Goal: Task Accomplishment & Management: Manage account settings

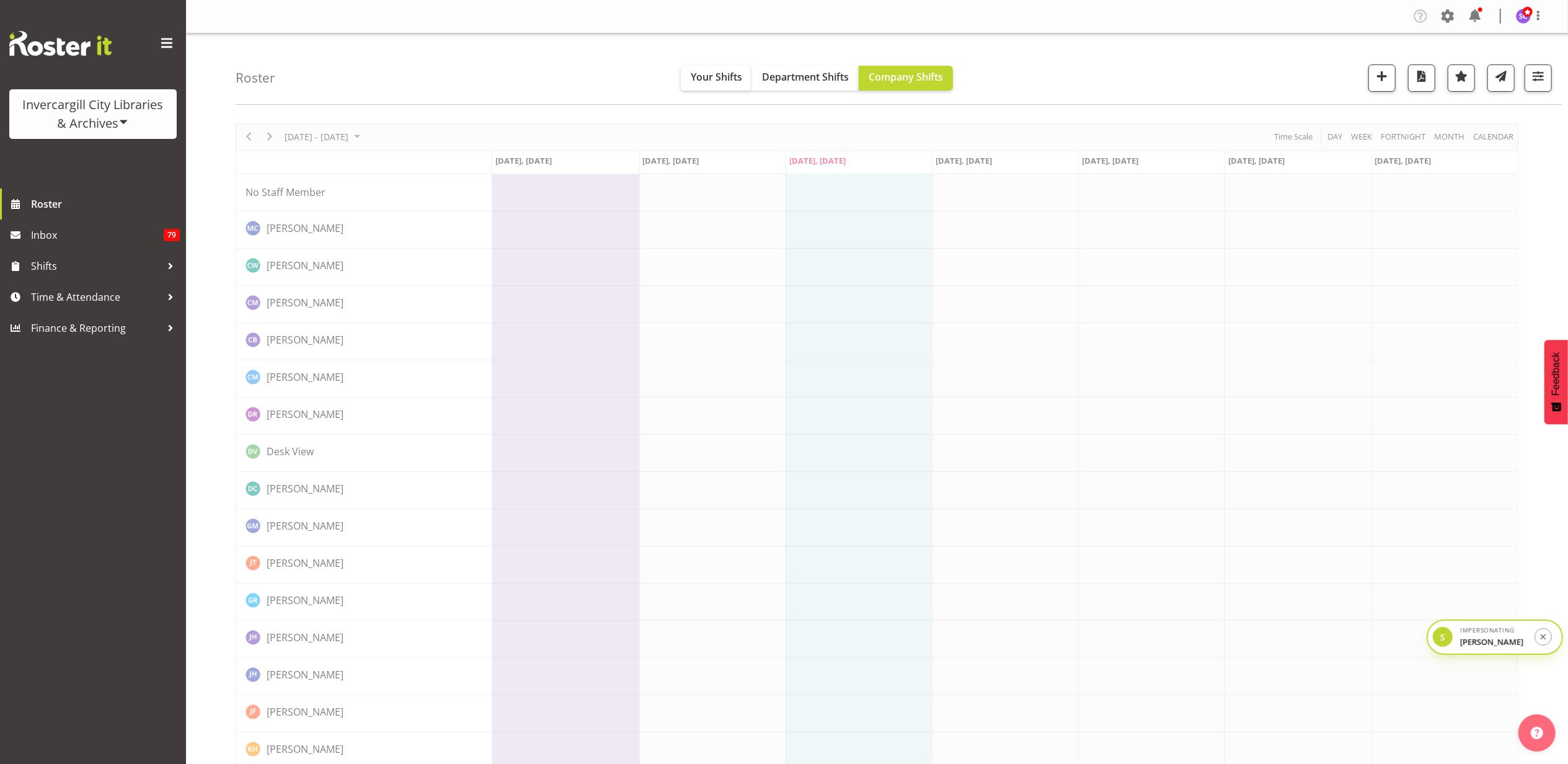
click at [101, 114] on div "Invercargill City Libraries & Archives" at bounding box center [93, 113] width 143 height 37
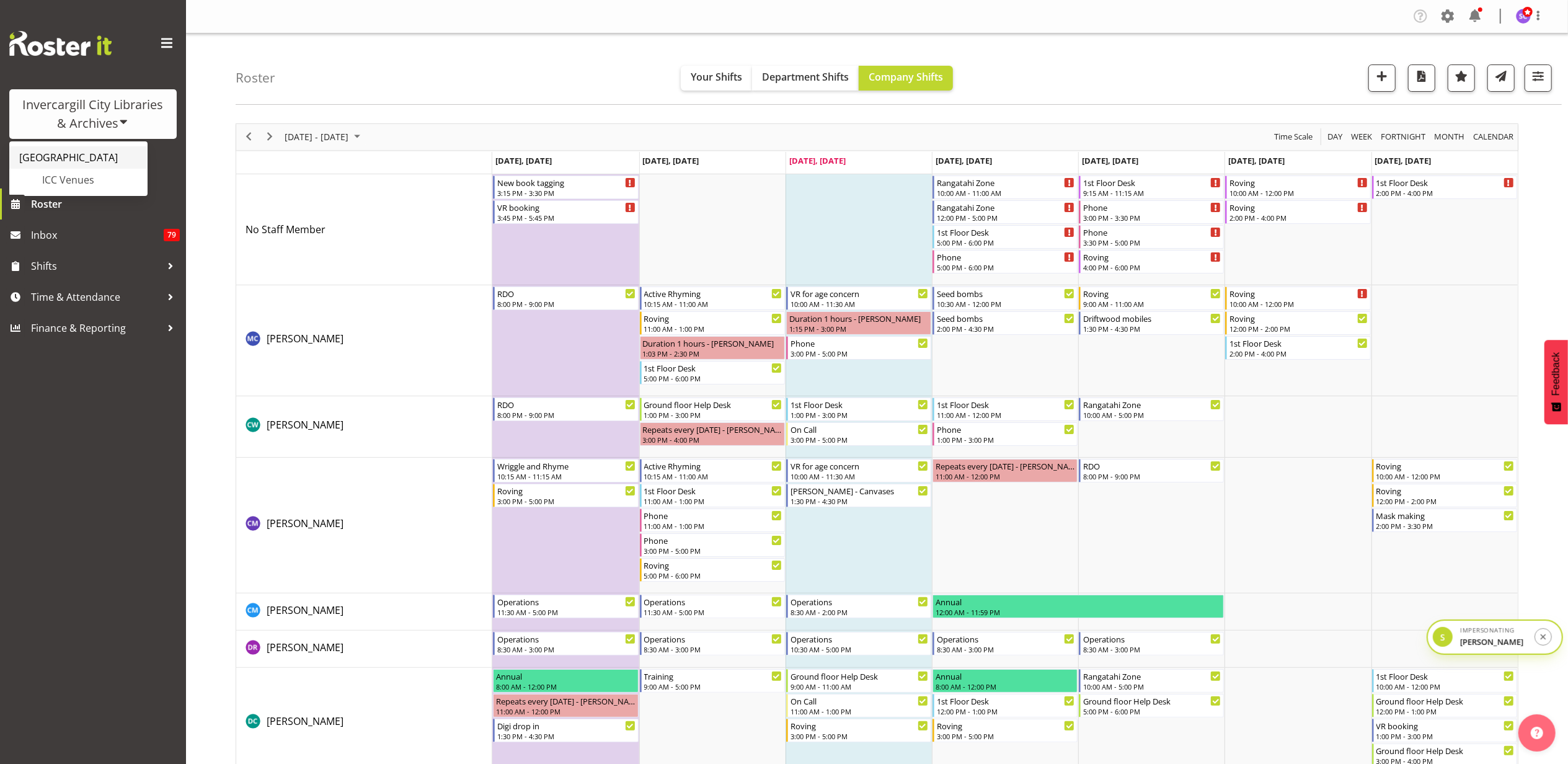
click at [80, 158] on link "[GEOGRAPHIC_DATA]" at bounding box center [79, 158] width 139 height 22
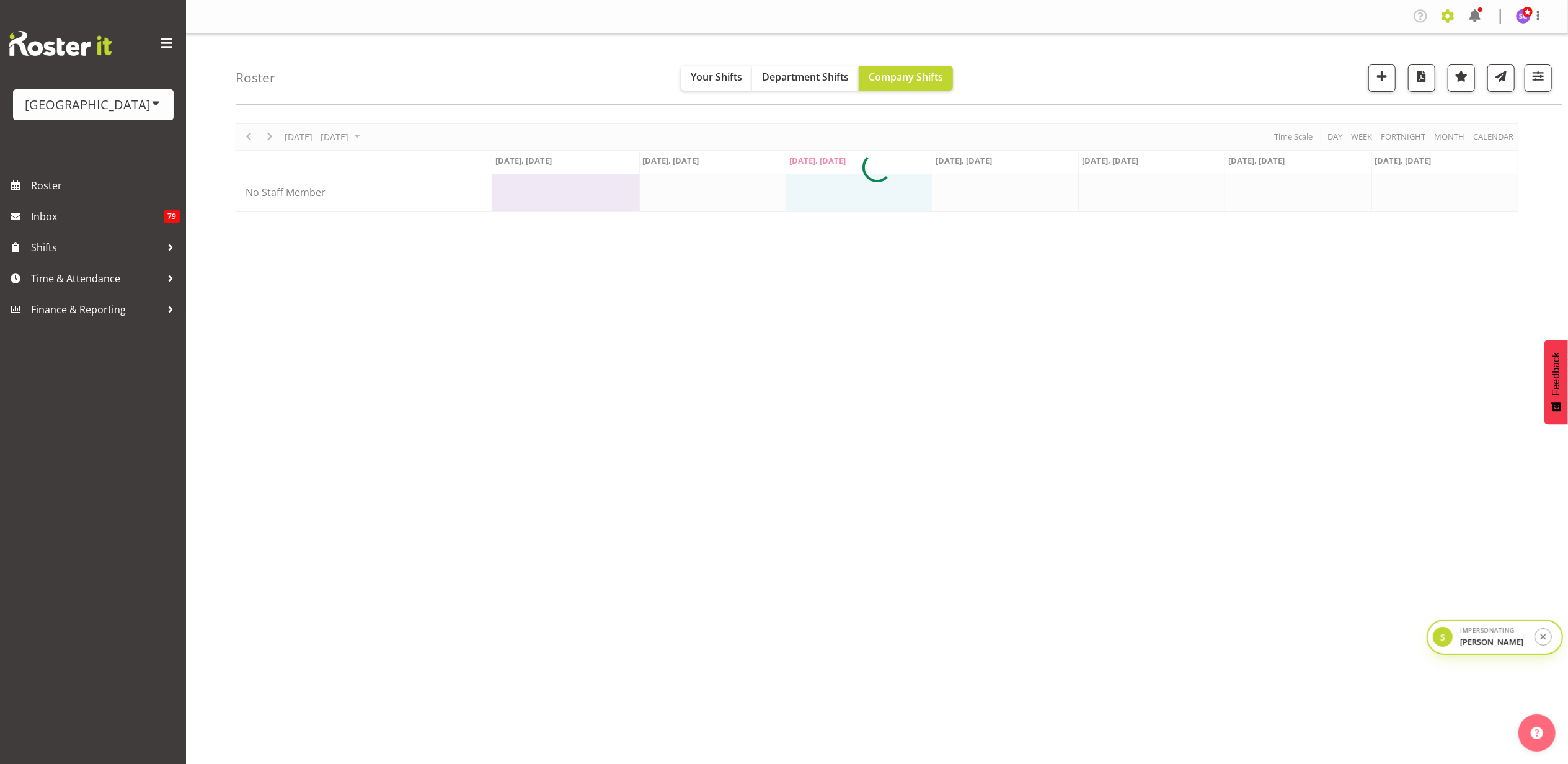
click at [1451, 15] on span at bounding box center [1447, 16] width 20 height 20
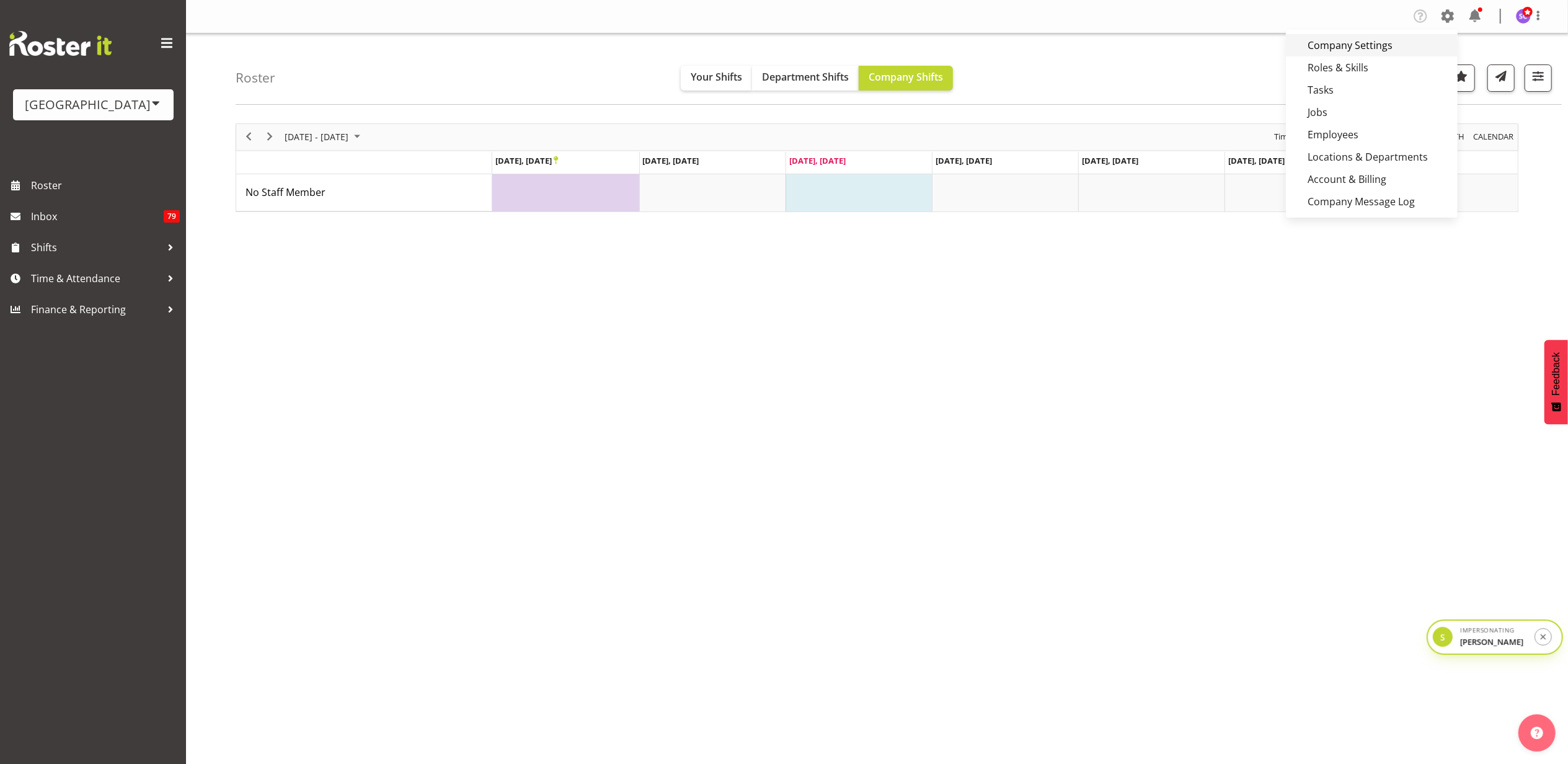
click at [1351, 41] on link "Company Settings" at bounding box center [1372, 45] width 172 height 22
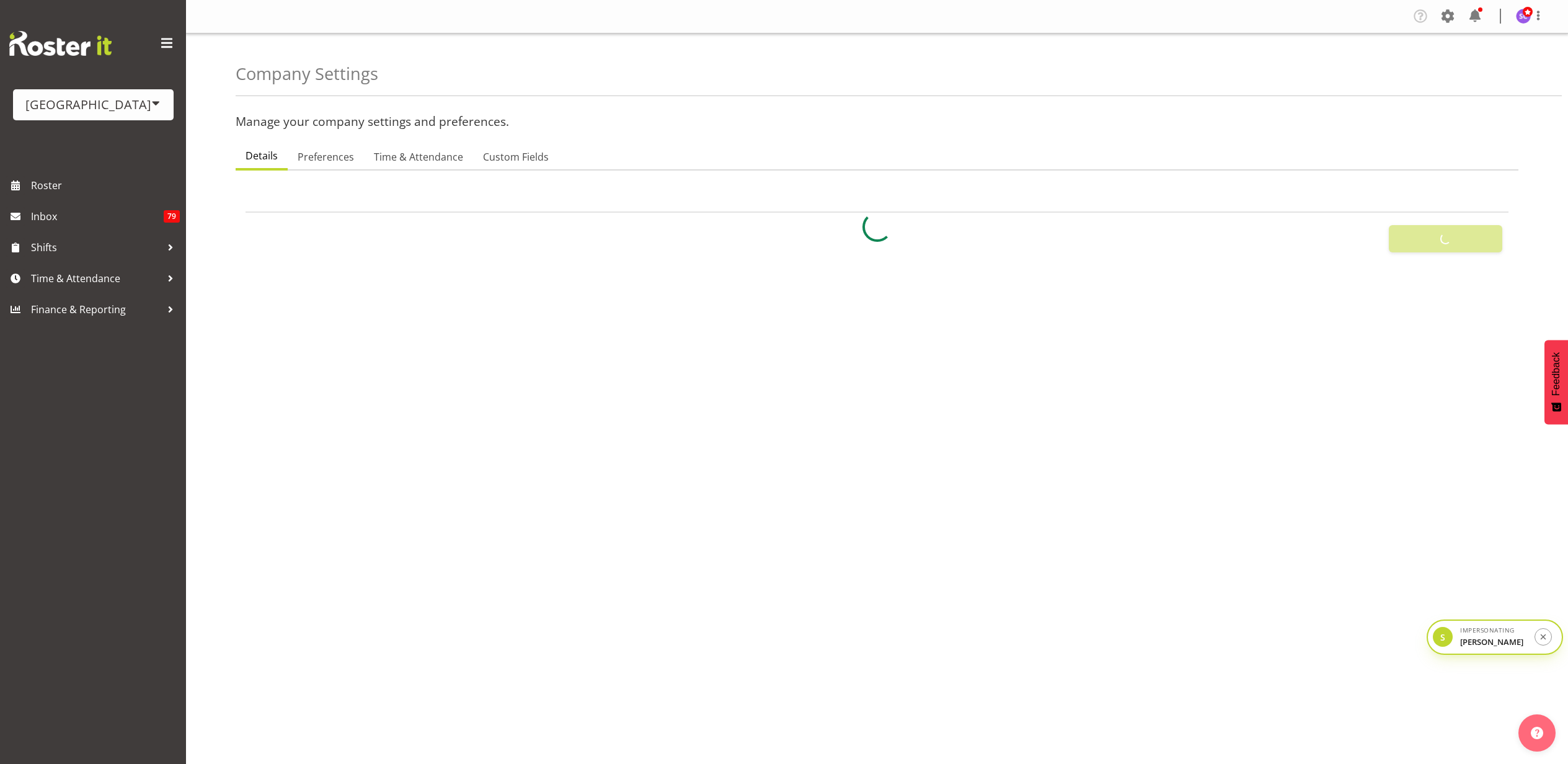
select select
select select "ea-networks"
type input "8"
checkbox input "true"
type input "15"
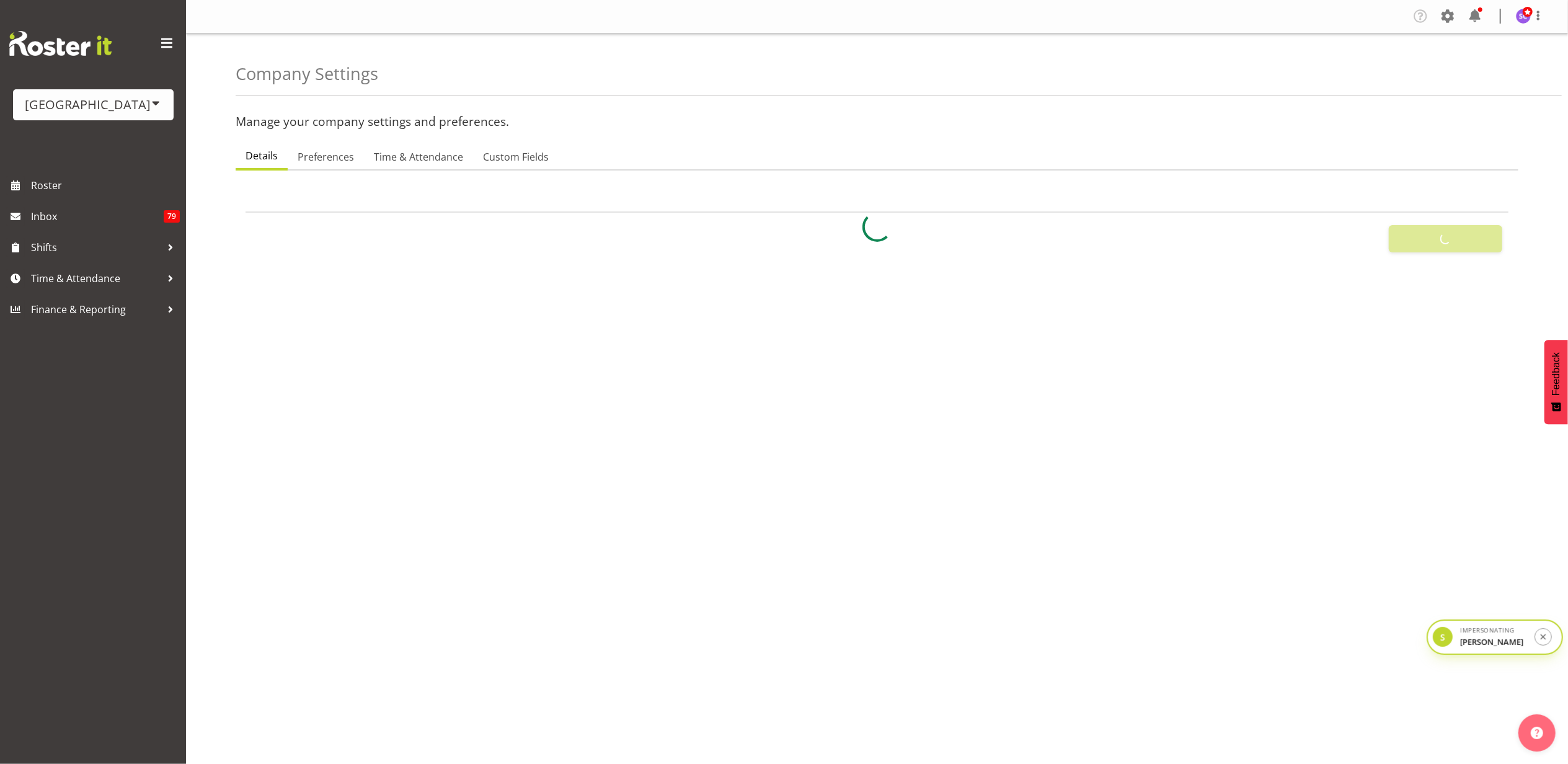
select select "0"
checkbox input "true"
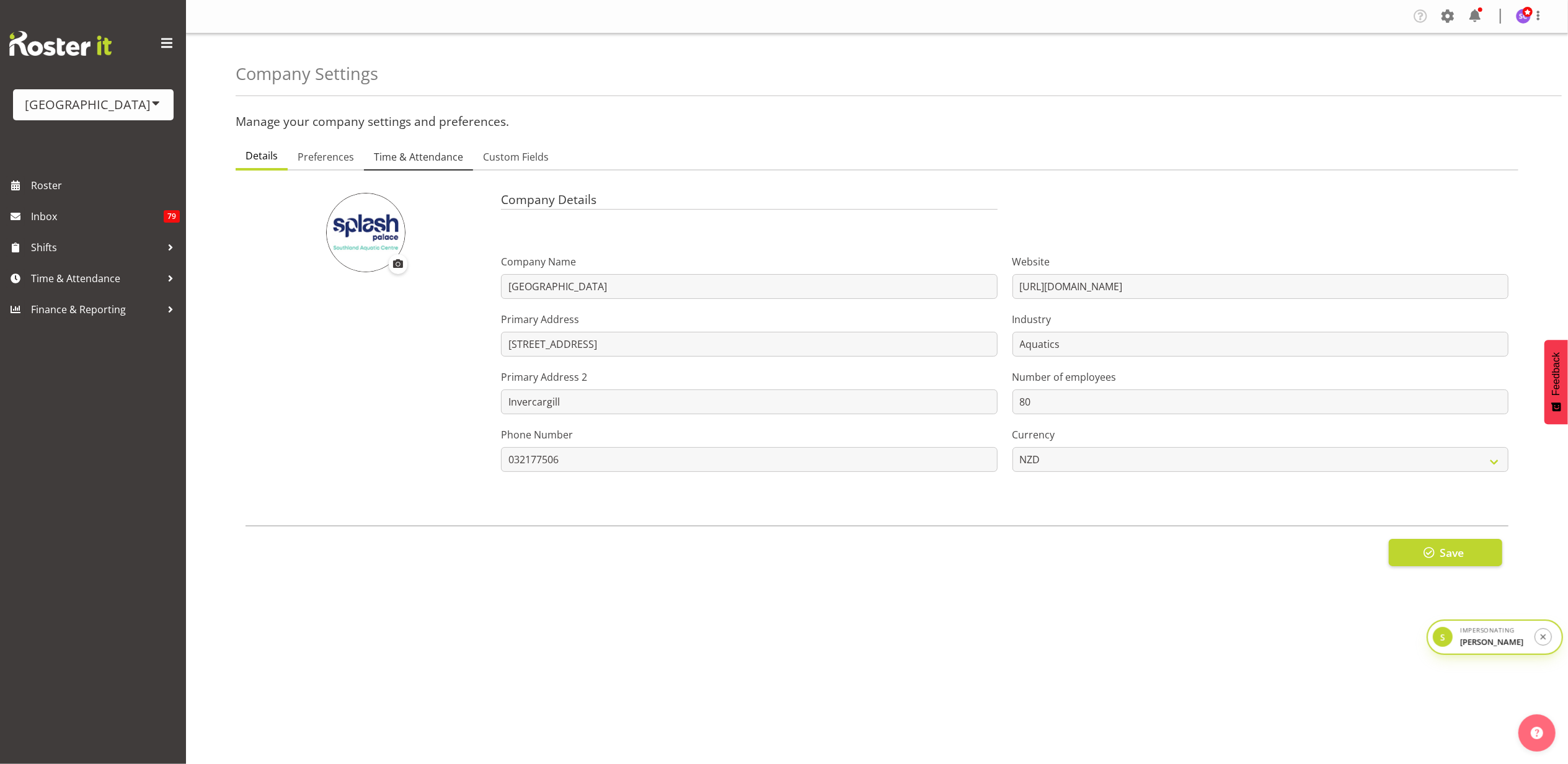
click at [412, 156] on span "Time & Attendance" at bounding box center [418, 157] width 89 height 15
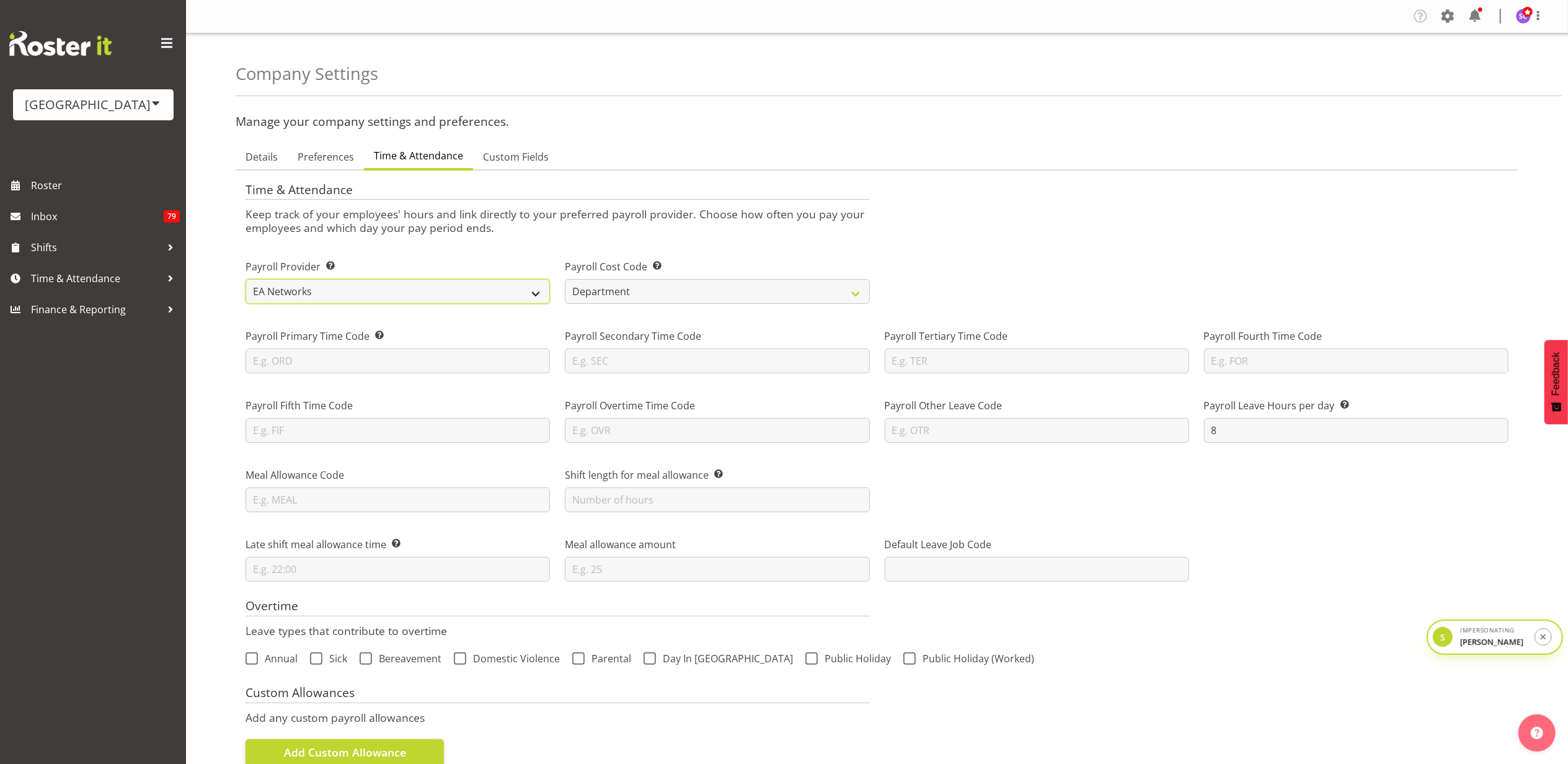
click at [371, 295] on select "Smartly iPayroll Ace Payroll MYOB MYOB IMS Crystal Payroll Xero Payroll EA Netw…" at bounding box center [398, 291] width 304 height 24
select select "tech-one"
click at [246, 280] on select "Smartly iPayroll Ace Payroll MYOB MYOB IMS Crystal Payroll Xero Payroll EA Netw…" at bounding box center [398, 291] width 304 height 24
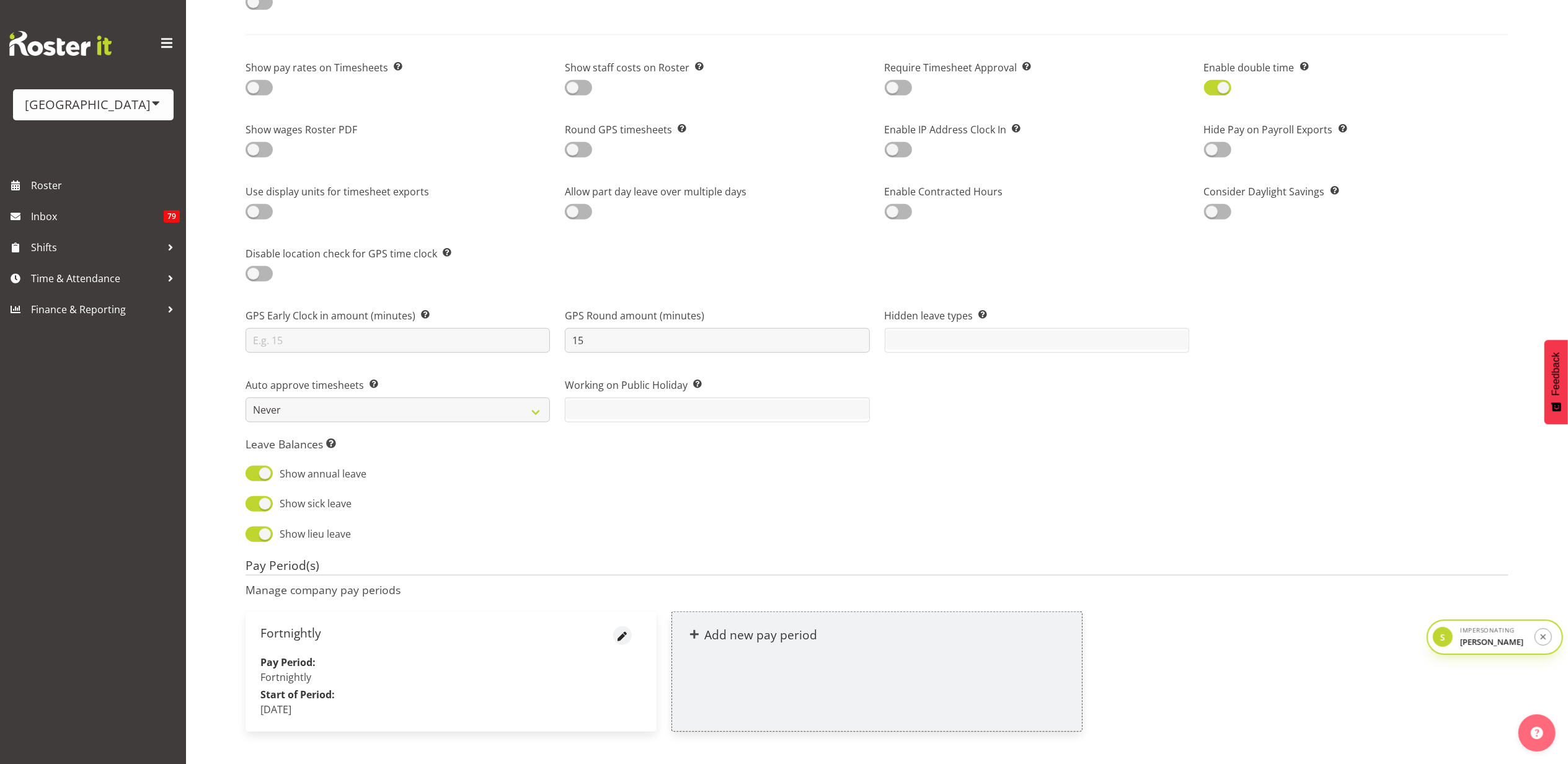
scroll to position [968, 0]
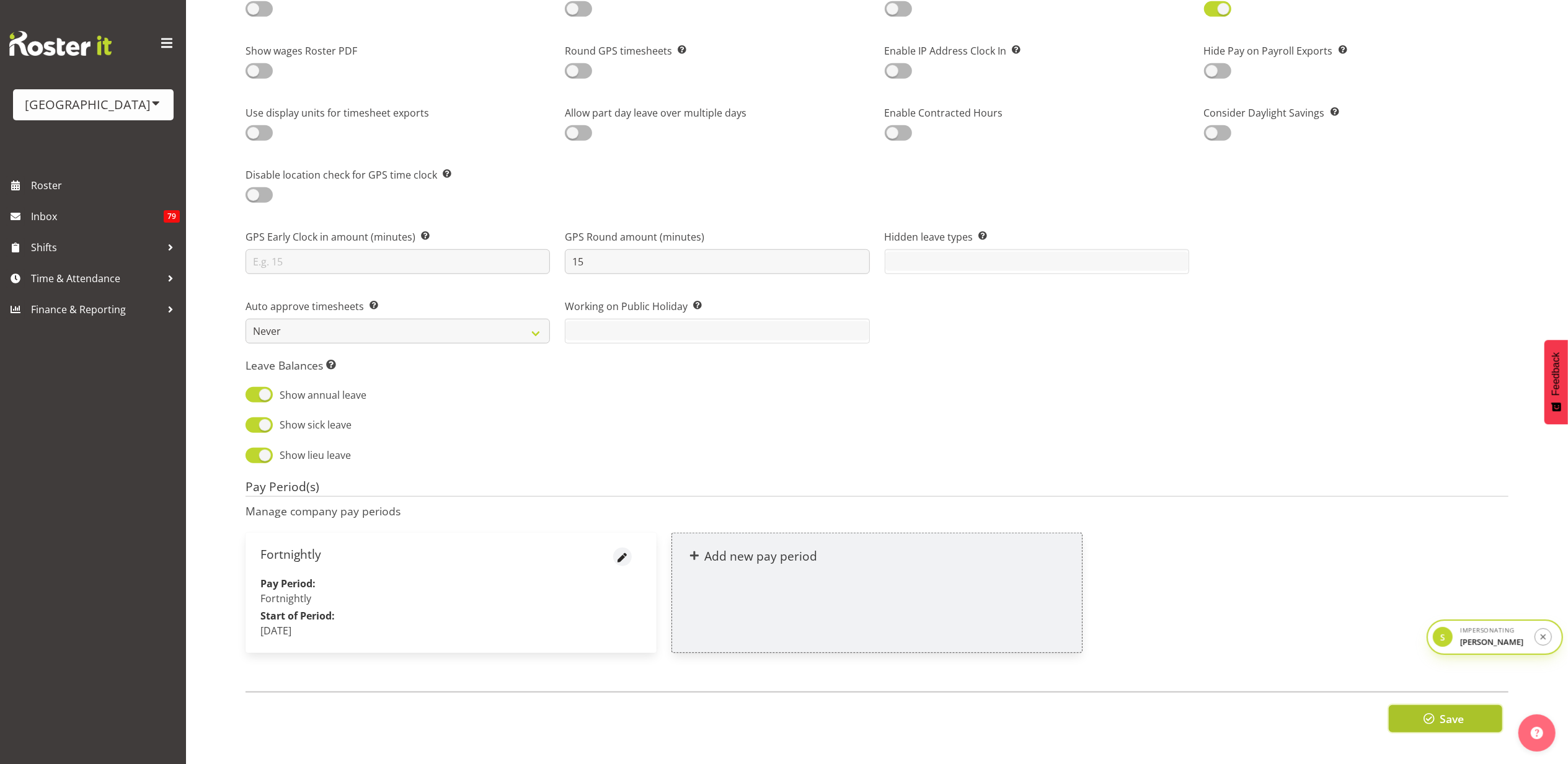
click at [1422, 710] on span "button" at bounding box center [1429, 718] width 16 height 16
click at [130, 113] on div "[GEOGRAPHIC_DATA]" at bounding box center [93, 105] width 135 height 19
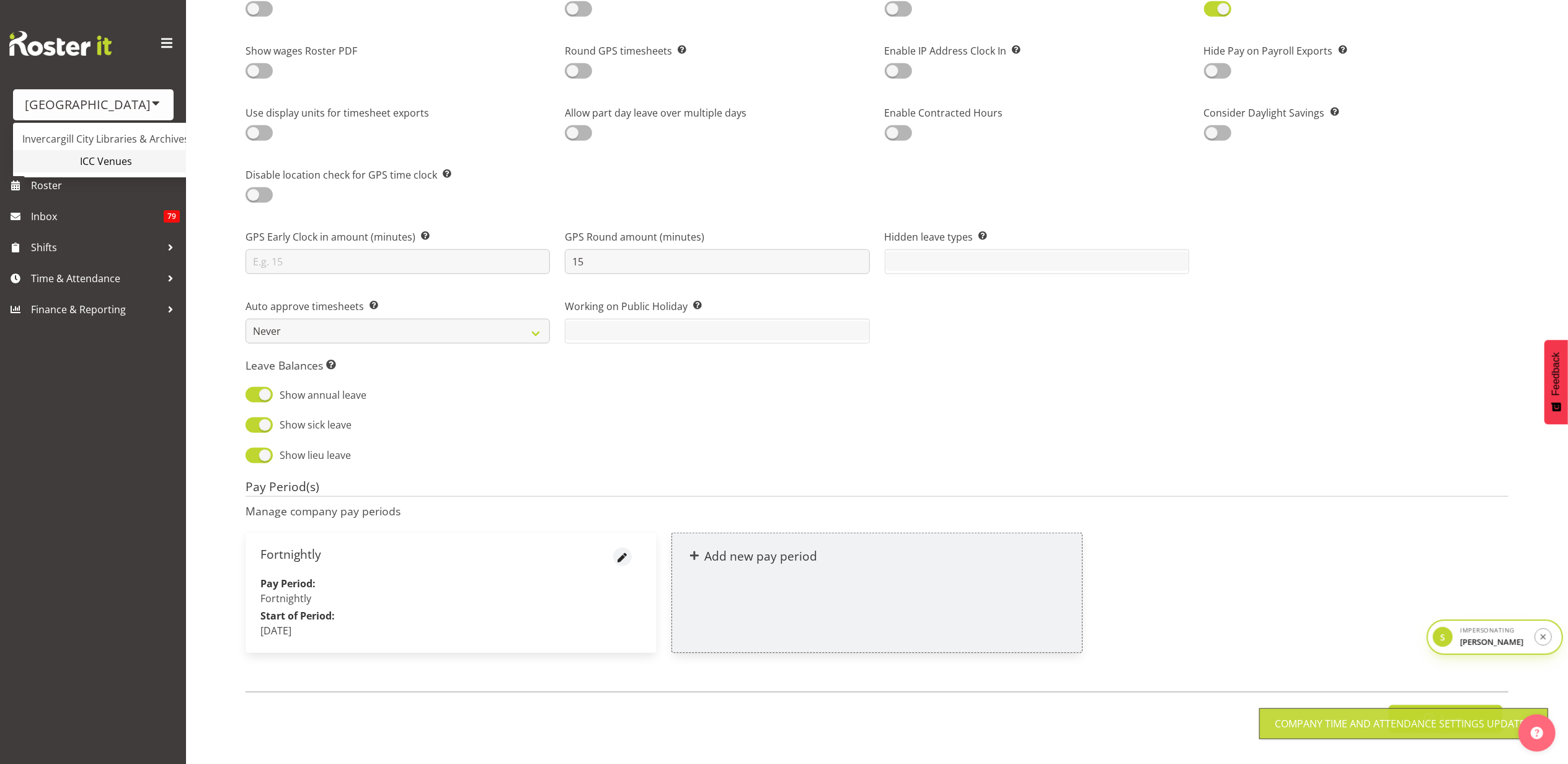
click at [124, 159] on link "ICC Venues" at bounding box center [117, 161] width 206 height 22
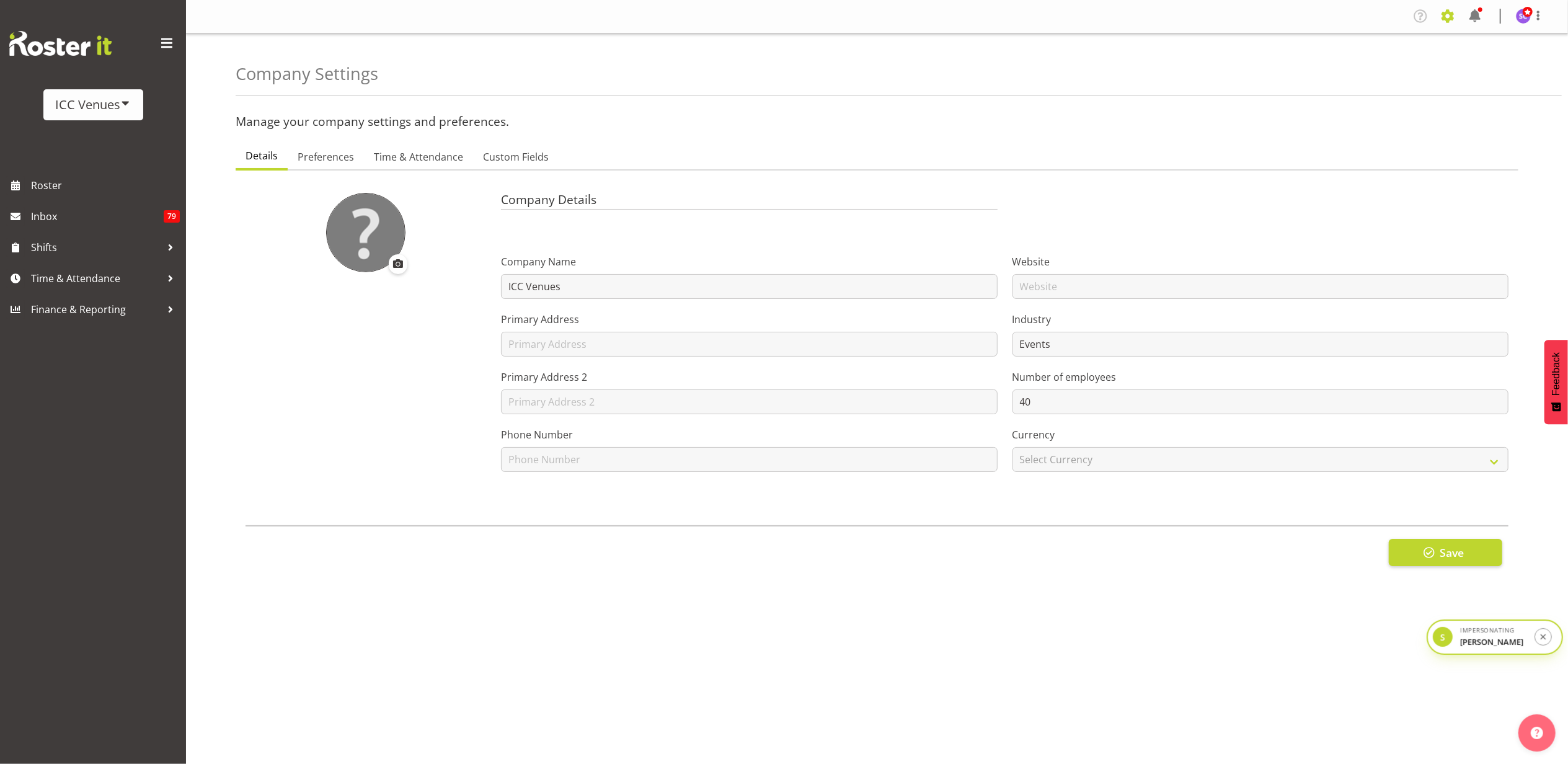
click at [1449, 19] on span at bounding box center [1447, 16] width 20 height 20
drag, startPoint x: 1388, startPoint y: 48, endPoint x: 1345, endPoint y: 57, distance: 43.9
click at [1388, 48] on link "Company Settings" at bounding box center [1372, 45] width 172 height 22
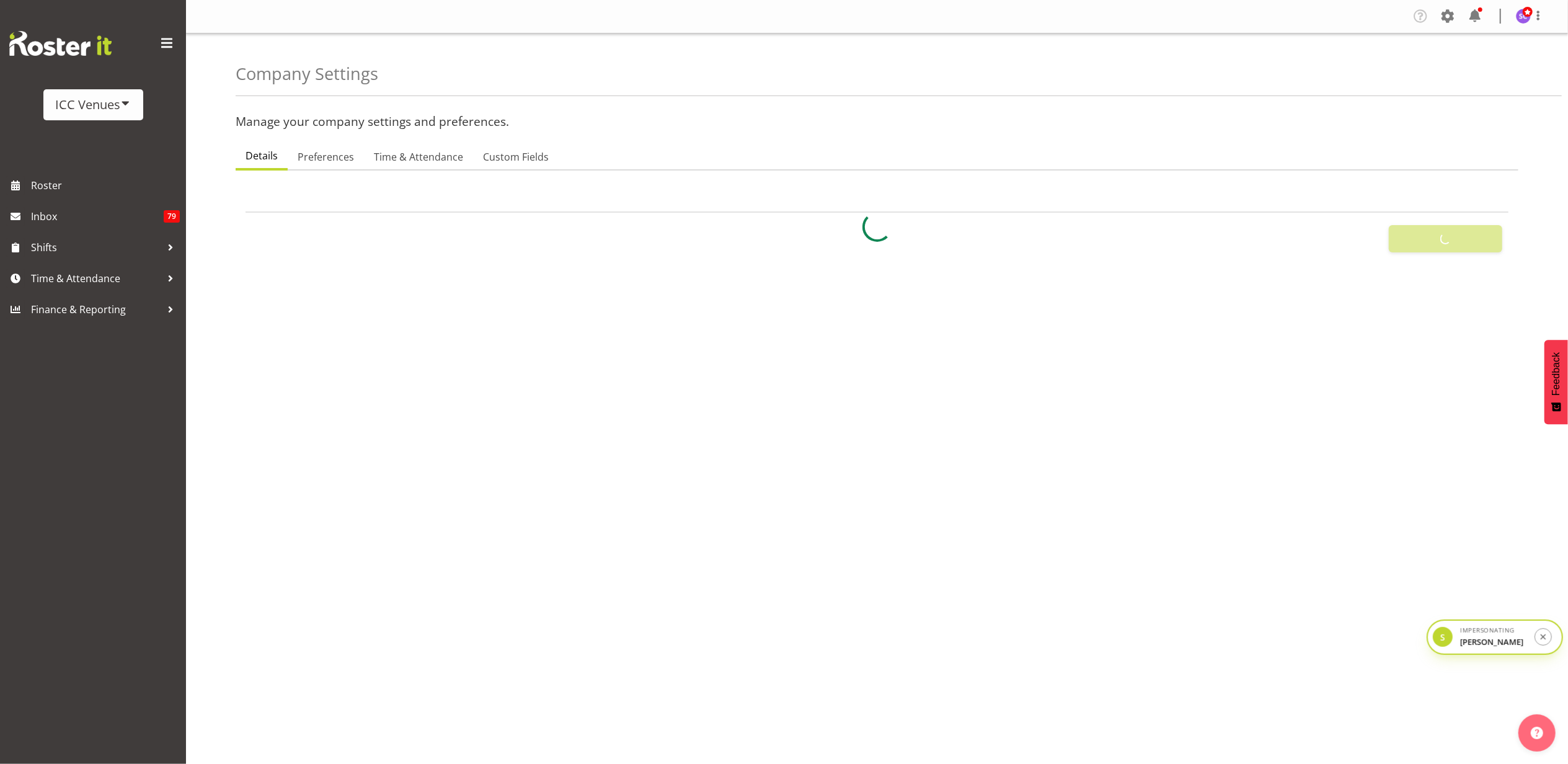
select select
type input "8"
checkbox input "true"
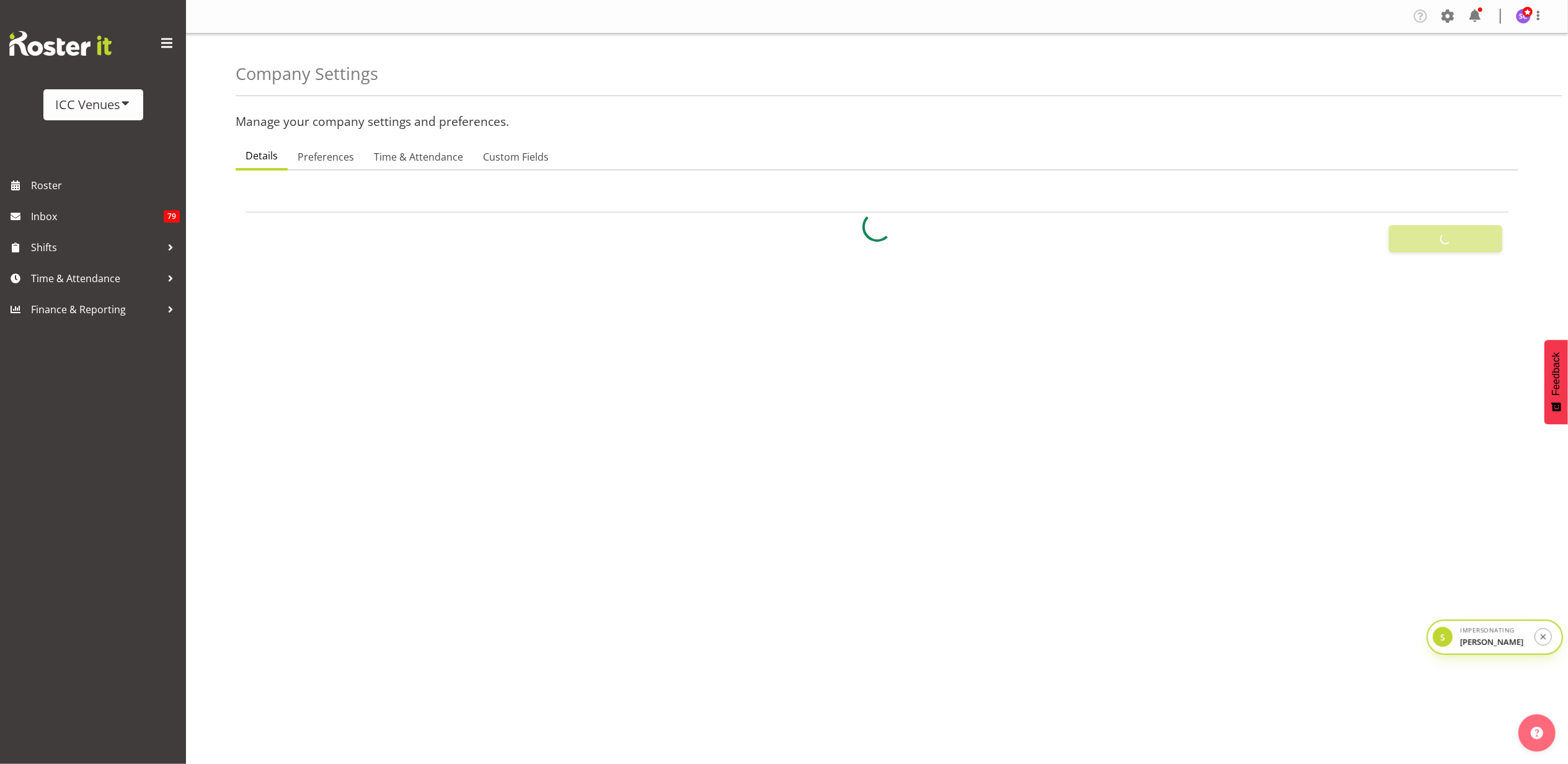
checkbox input "true"
type input "15"
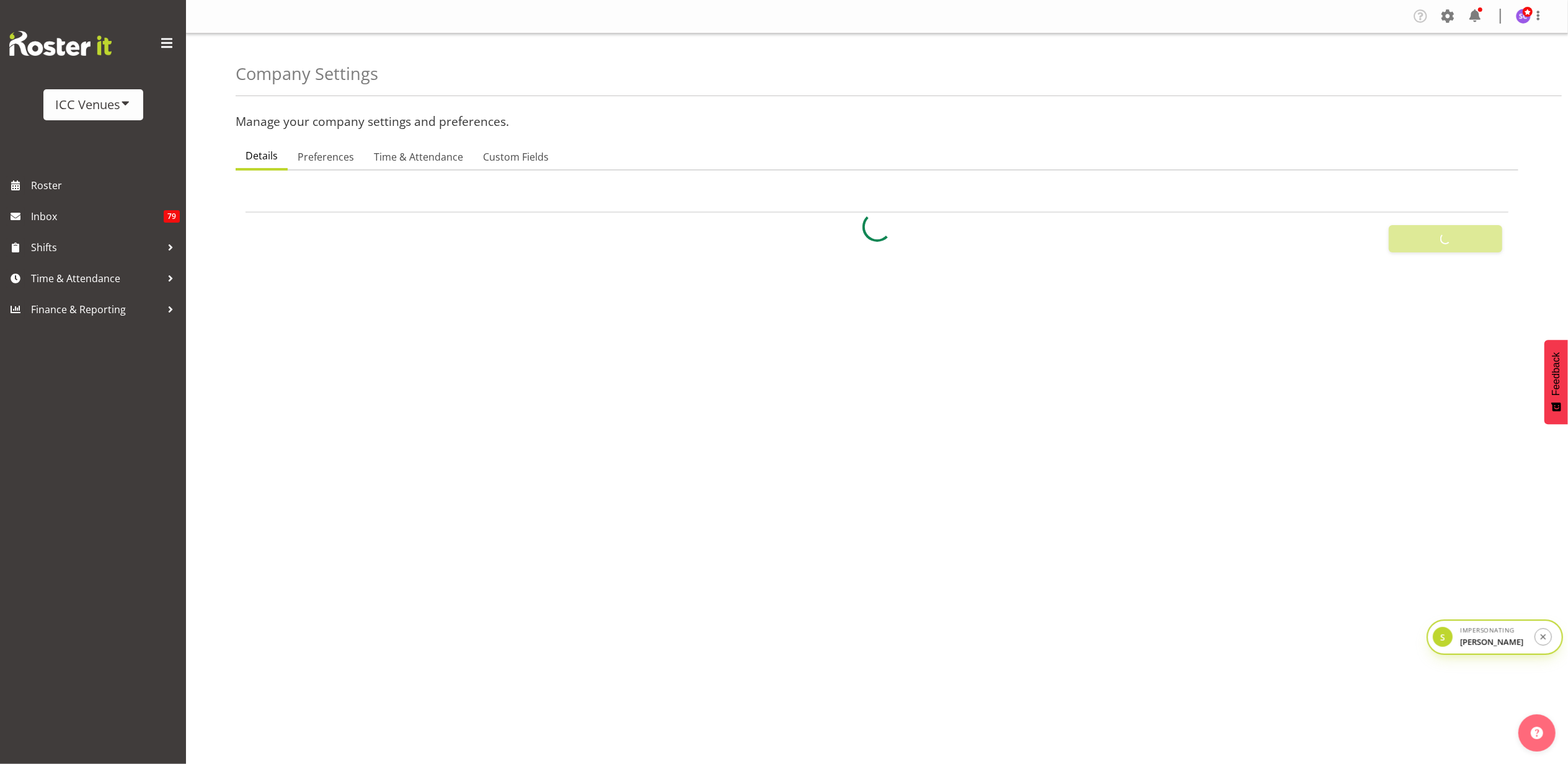
select select "0"
checkbox input "true"
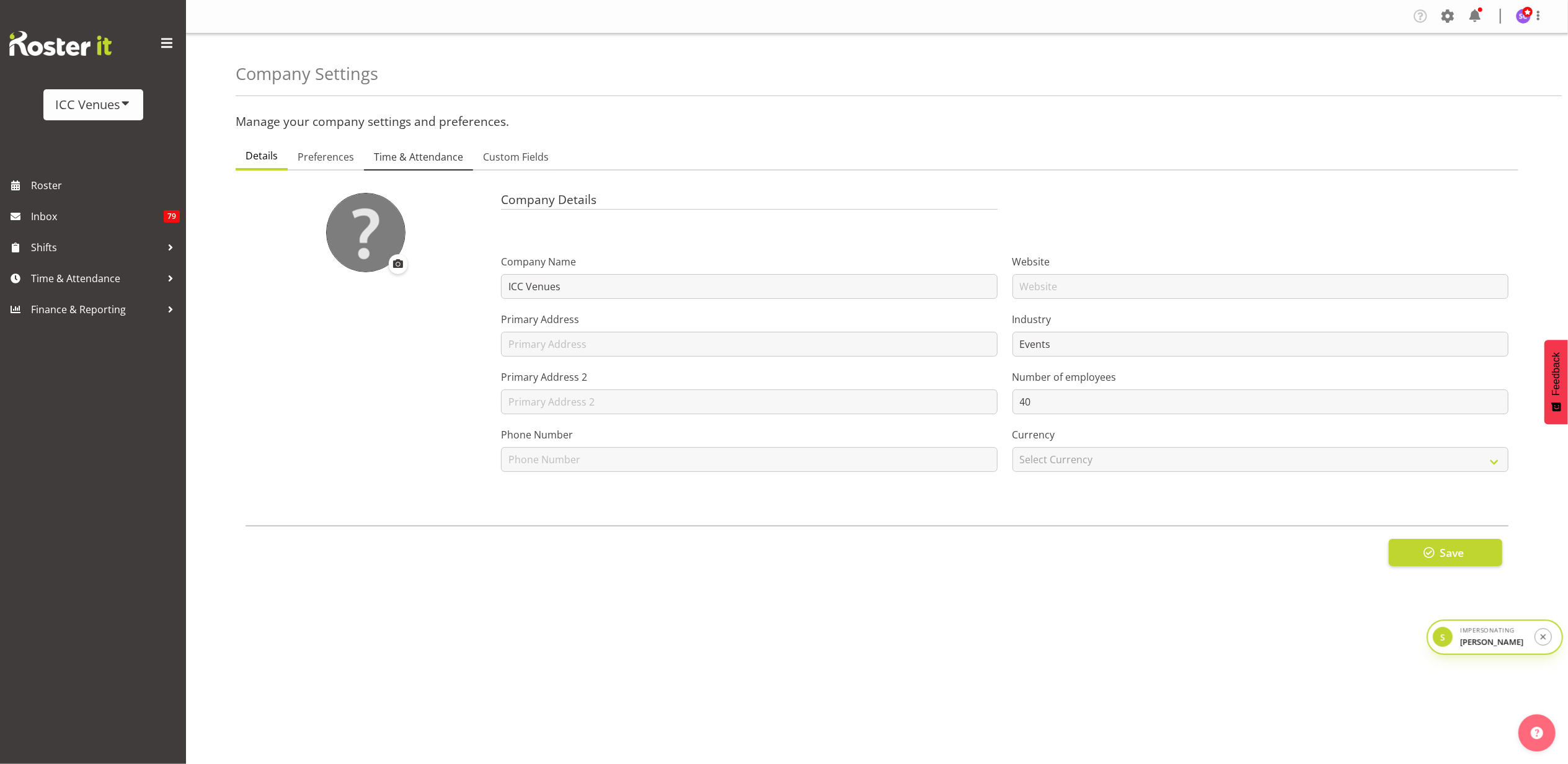
click at [410, 154] on span "Time & Attendance" at bounding box center [418, 157] width 89 height 15
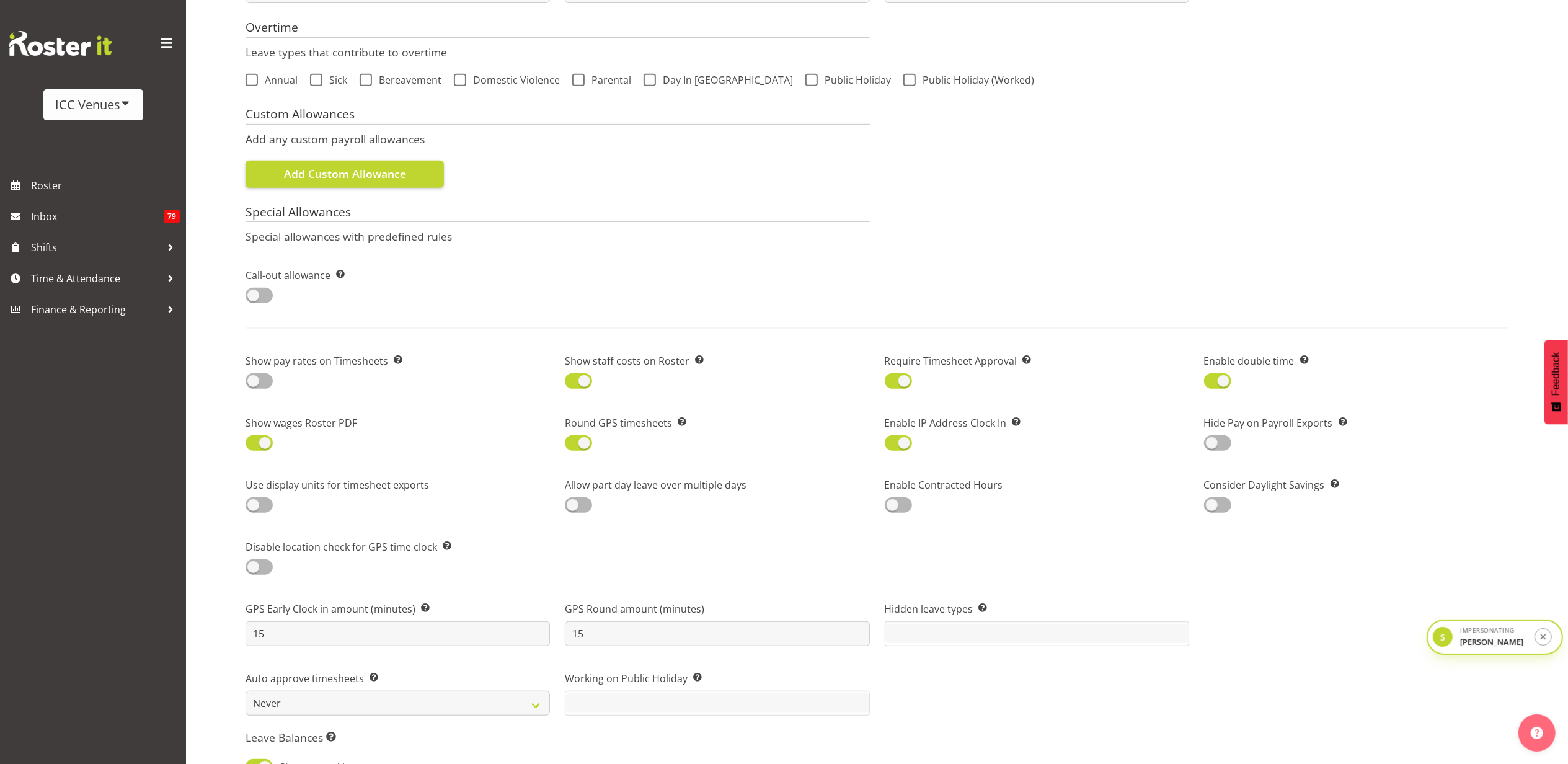
scroll to position [83, 0]
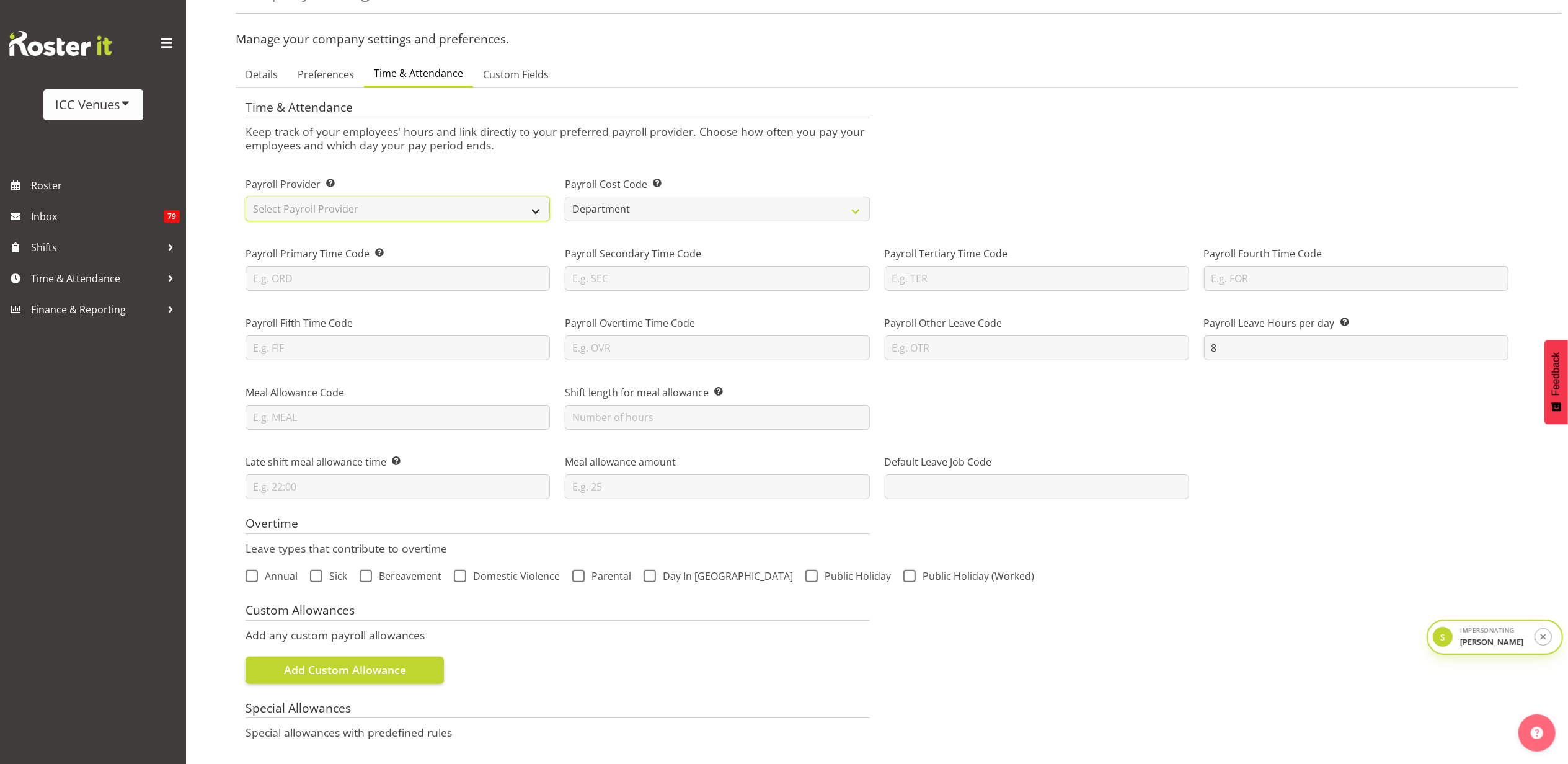
click at [380, 217] on select "Select Payroll Provider Smartly iPayroll Ace Payroll MYOB MYOB IMS Crystal Payr…" at bounding box center [398, 209] width 304 height 24
select select "tech-one"
click at [246, 197] on select "Select Payroll Provider Smartly iPayroll Ace Payroll MYOB MYOB IMS Crystal Payr…" at bounding box center [398, 209] width 304 height 24
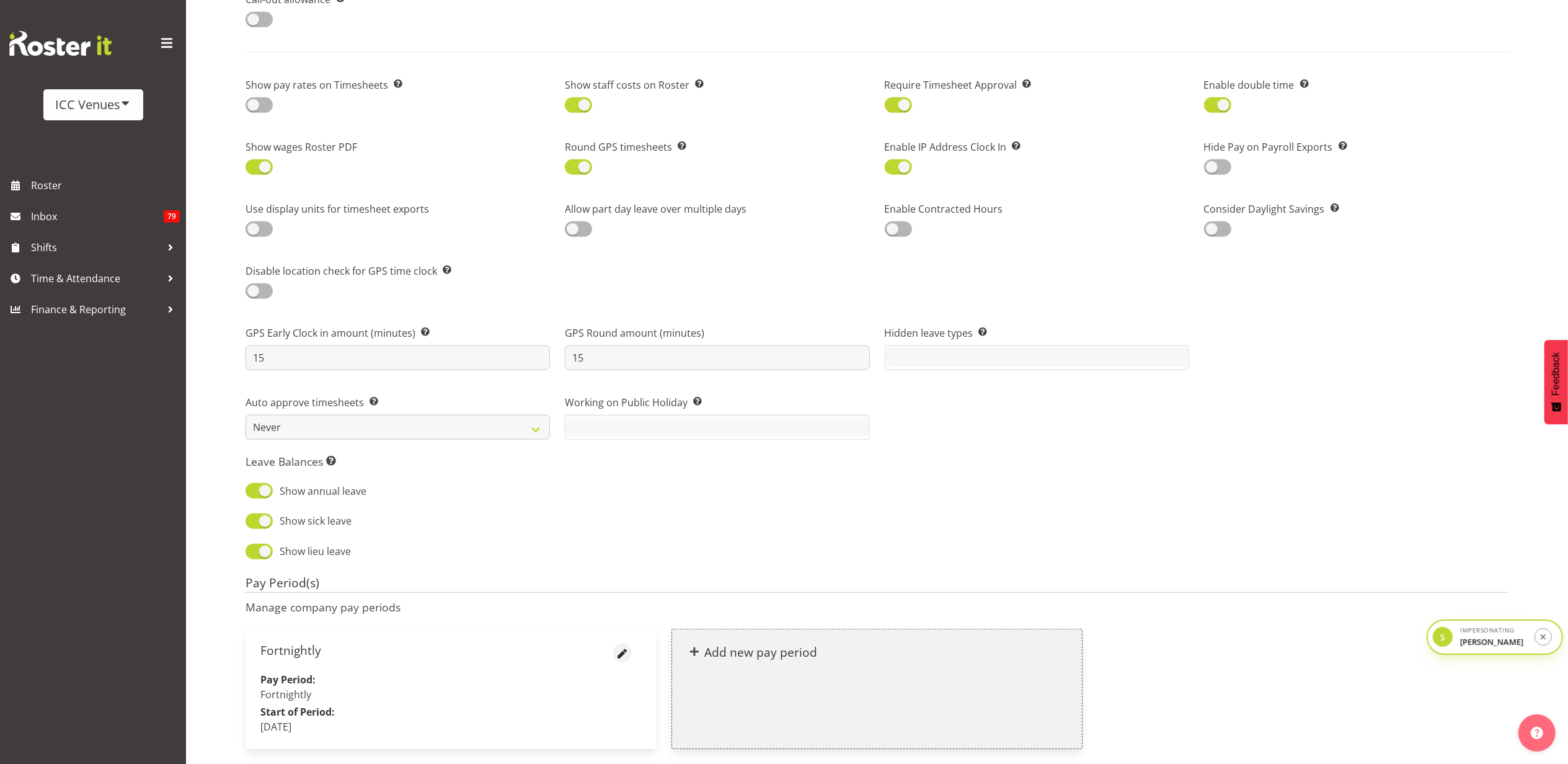
scroll to position [968, 0]
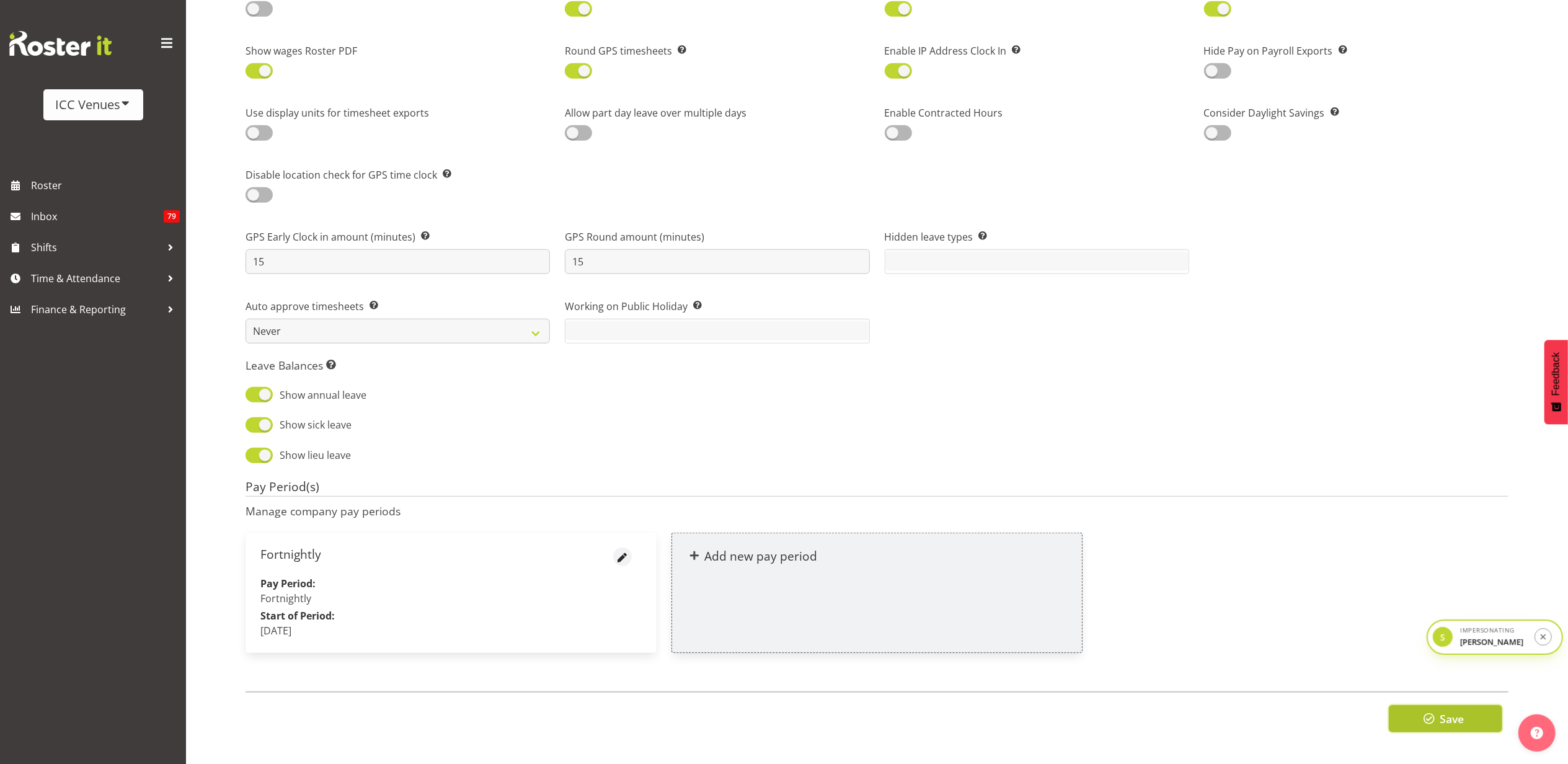
click at [1431, 710] on span "button" at bounding box center [1429, 718] width 16 height 16
drag, startPoint x: 1241, startPoint y: 279, endPoint x: 1047, endPoint y: 124, distance: 248.3
click at [1241, 281] on div "Auto approve timesheets Timesheet can be auto approve when it's matches the sch…" at bounding box center [877, 316] width 1277 height 69
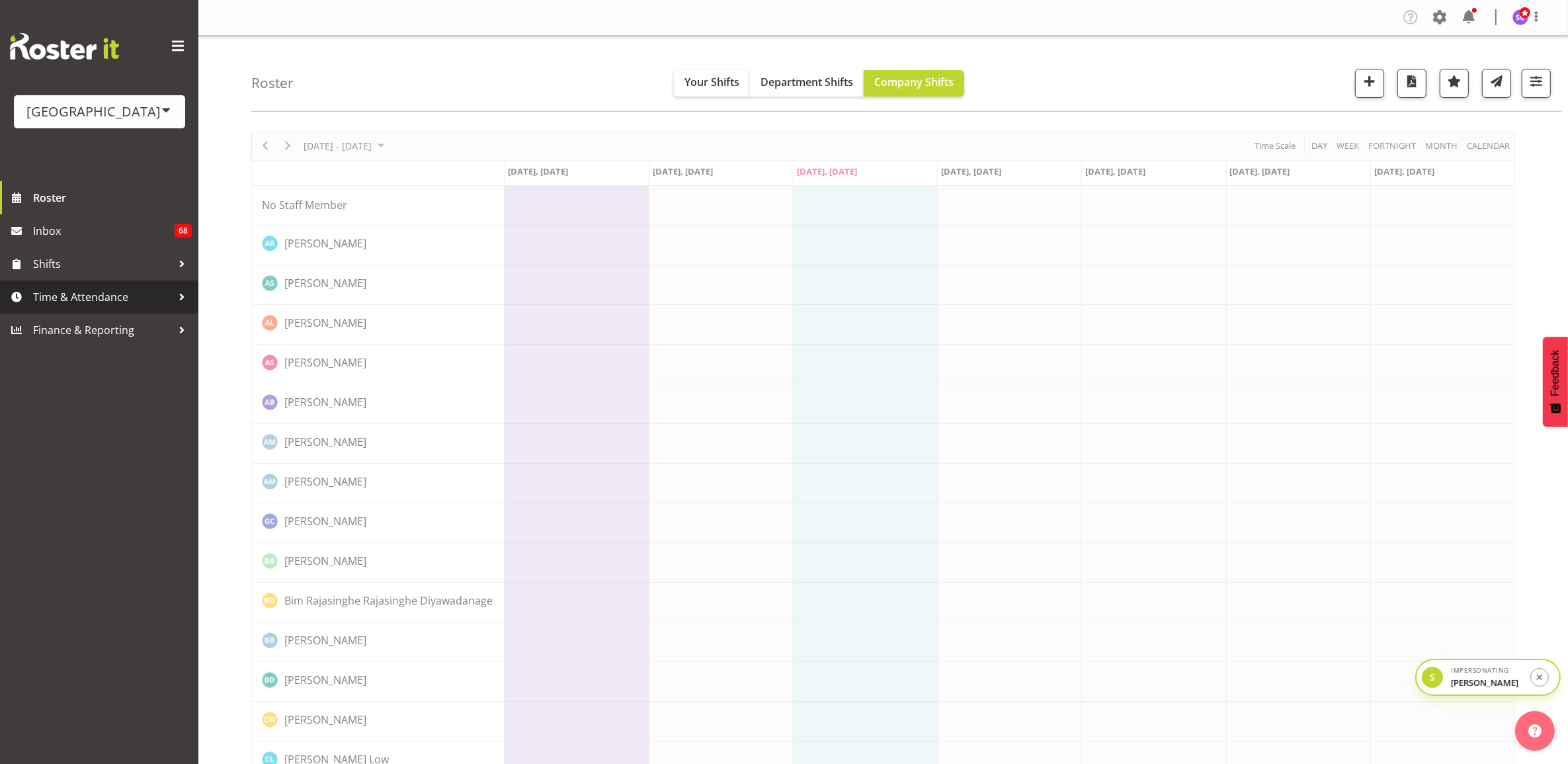
click at [117, 302] on span "Time & Attendance" at bounding box center [102, 298] width 139 height 20
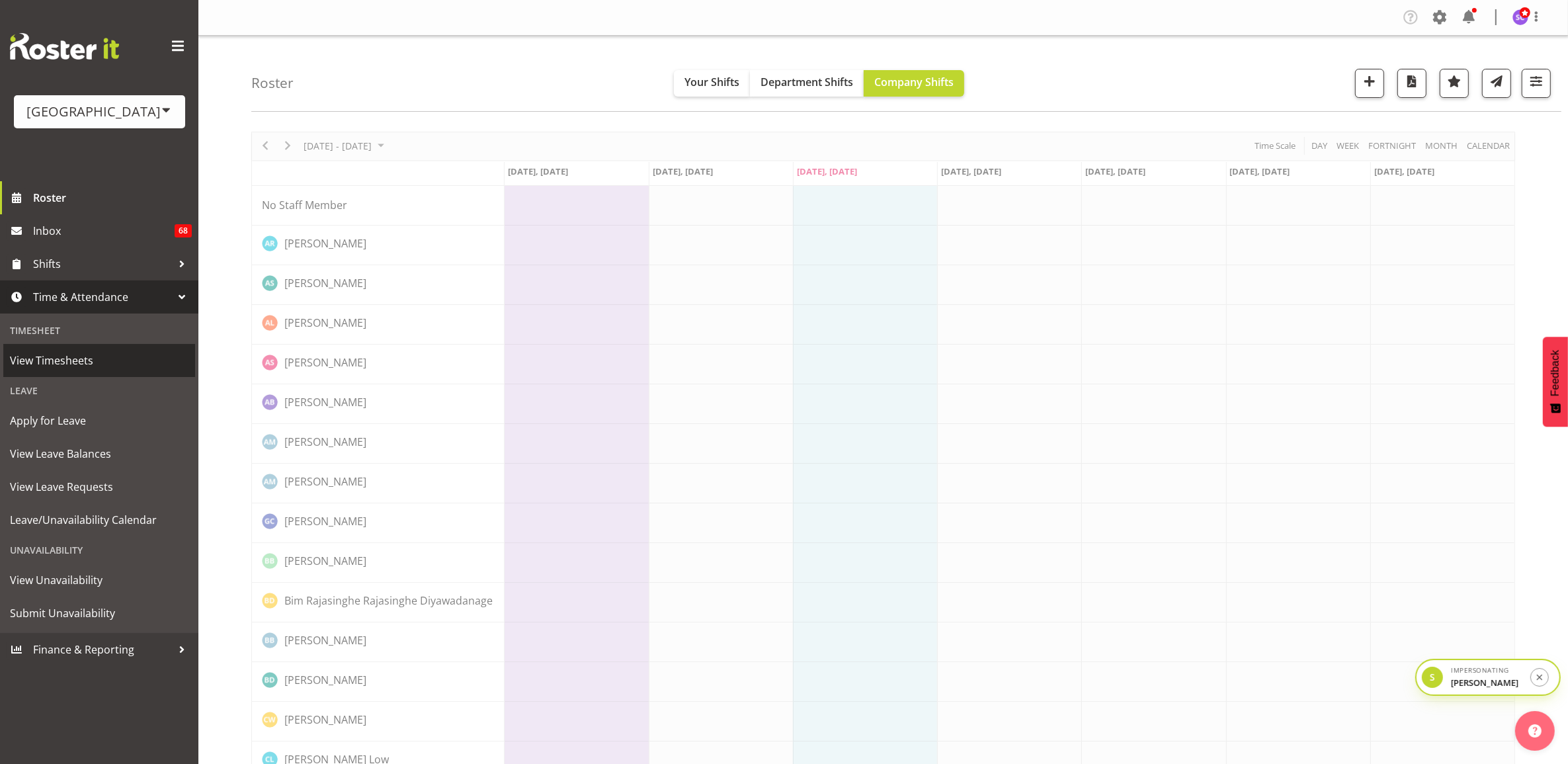
click at [99, 357] on span "View Timesheets" at bounding box center [99, 361] width 179 height 20
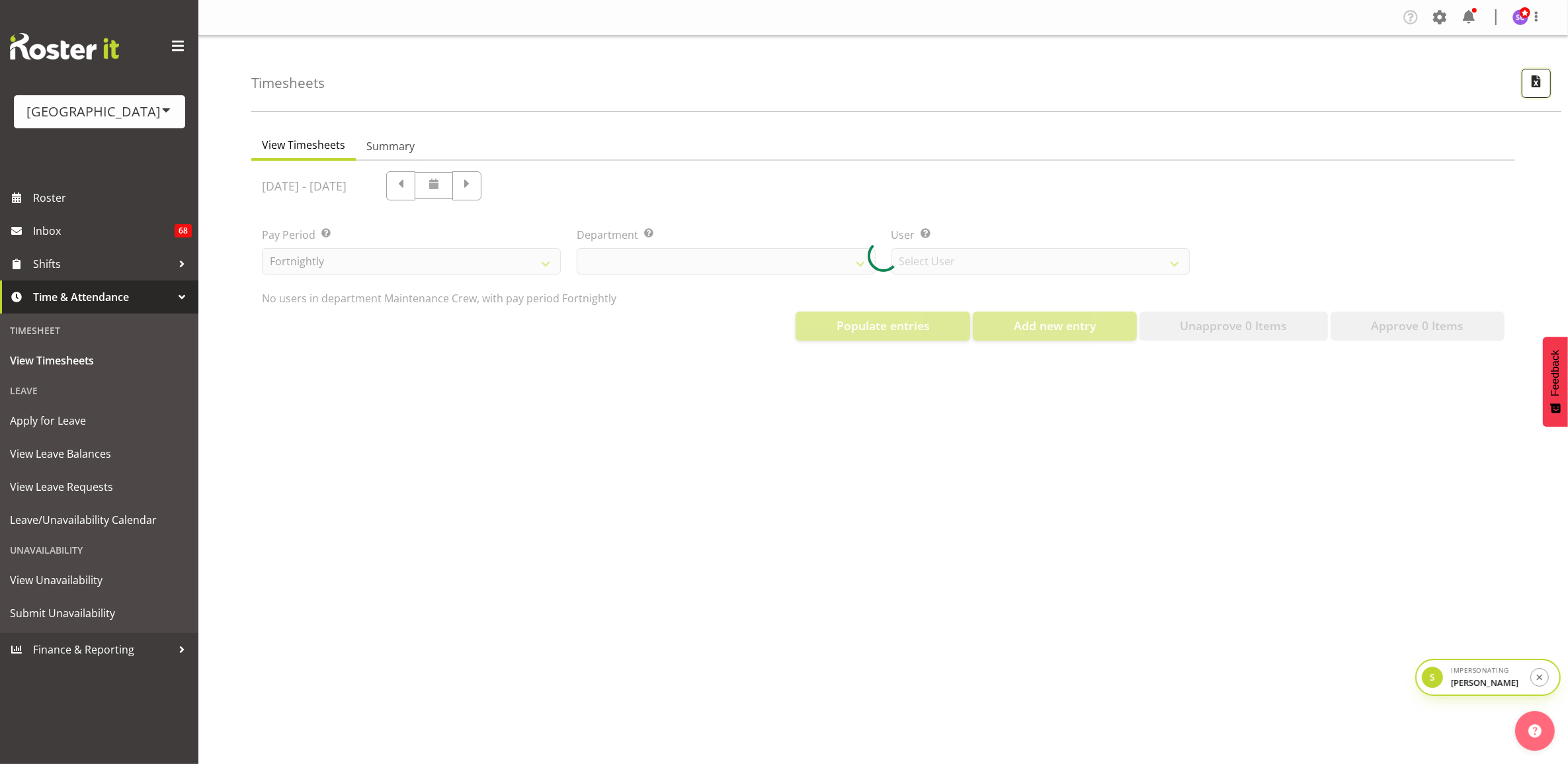
click at [1536, 84] on span "button" at bounding box center [1536, 82] width 17 height 17
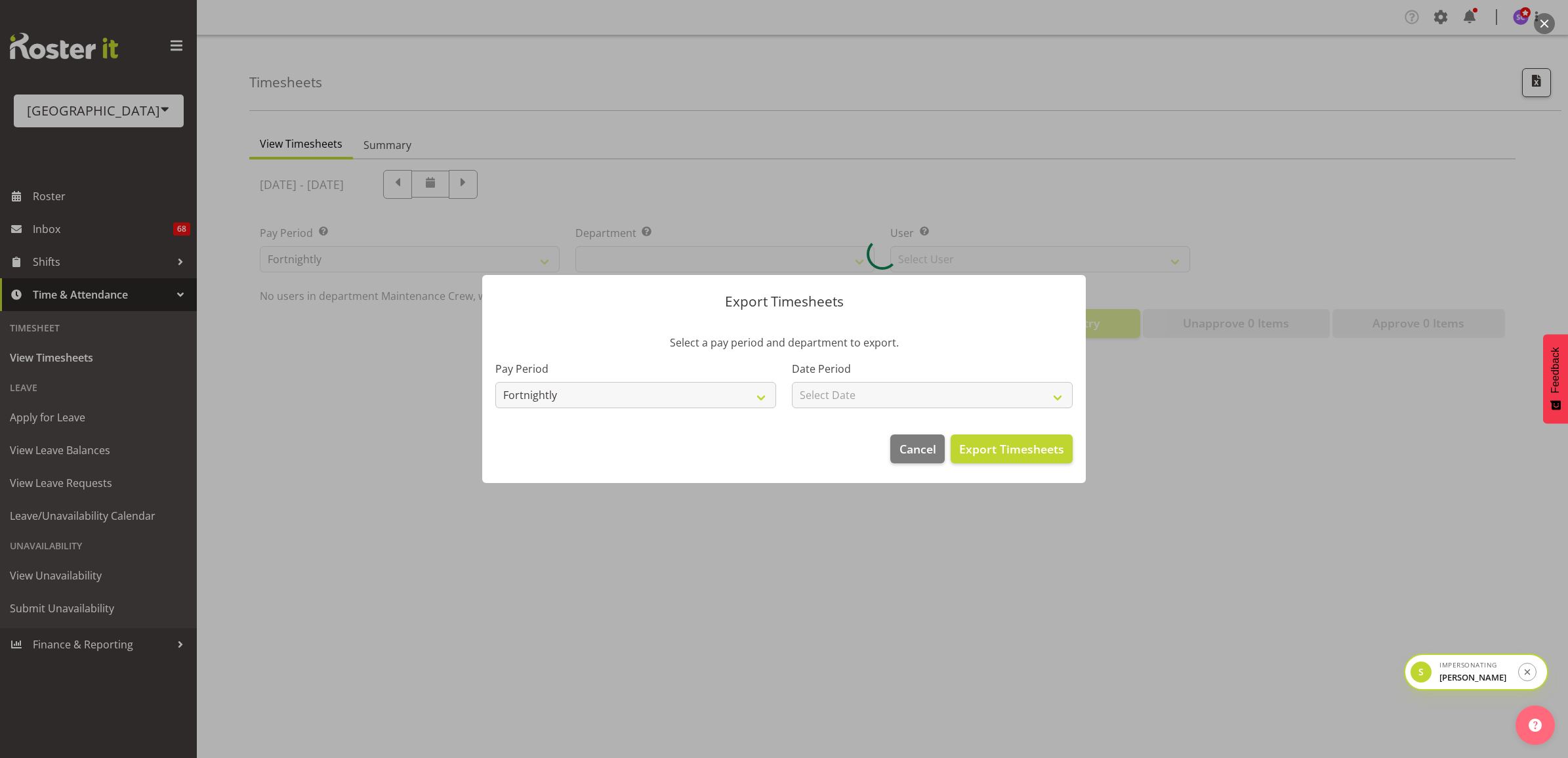
click at [925, 410] on div "Date Period Select Date Fortnight starting 22/09/2025 Fortnight starting 08/09/…" at bounding box center [933, 379] width 297 height 73
drag, startPoint x: 925, startPoint y: 397, endPoint x: 920, endPoint y: 386, distance: 12.1
click at [925, 397] on select "Select Date Fortnight starting 22/09/2025 Fortnight starting 08/09/2025 Fortnig…" at bounding box center [932, 394] width 281 height 26
select select "919"
select select "2025-09-08"
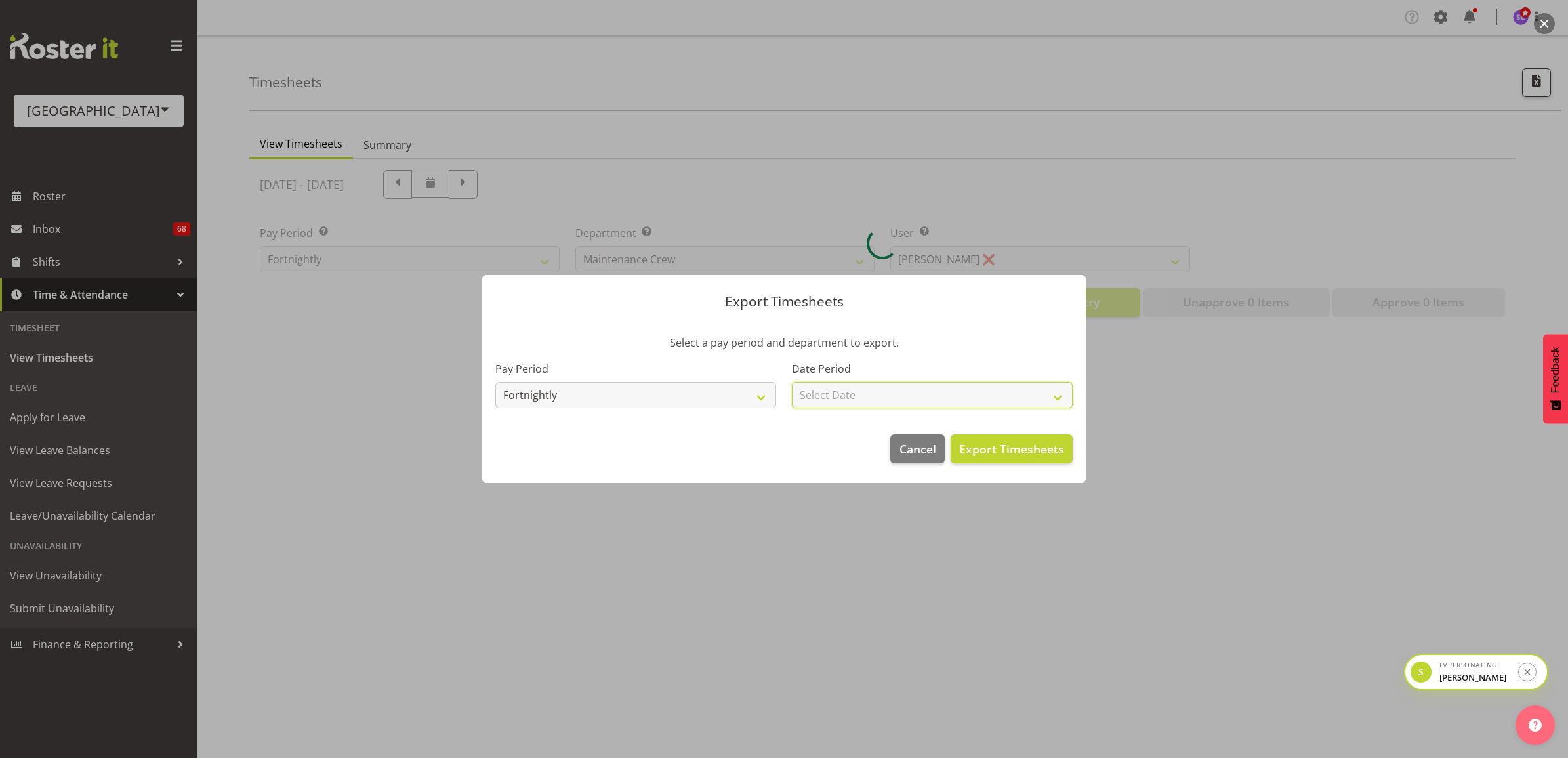
click at [792, 382] on select "Select Date Fortnight starting 22/09/2025 Fortnight starting 08/09/2025 Fortnig…" at bounding box center [932, 394] width 281 height 26
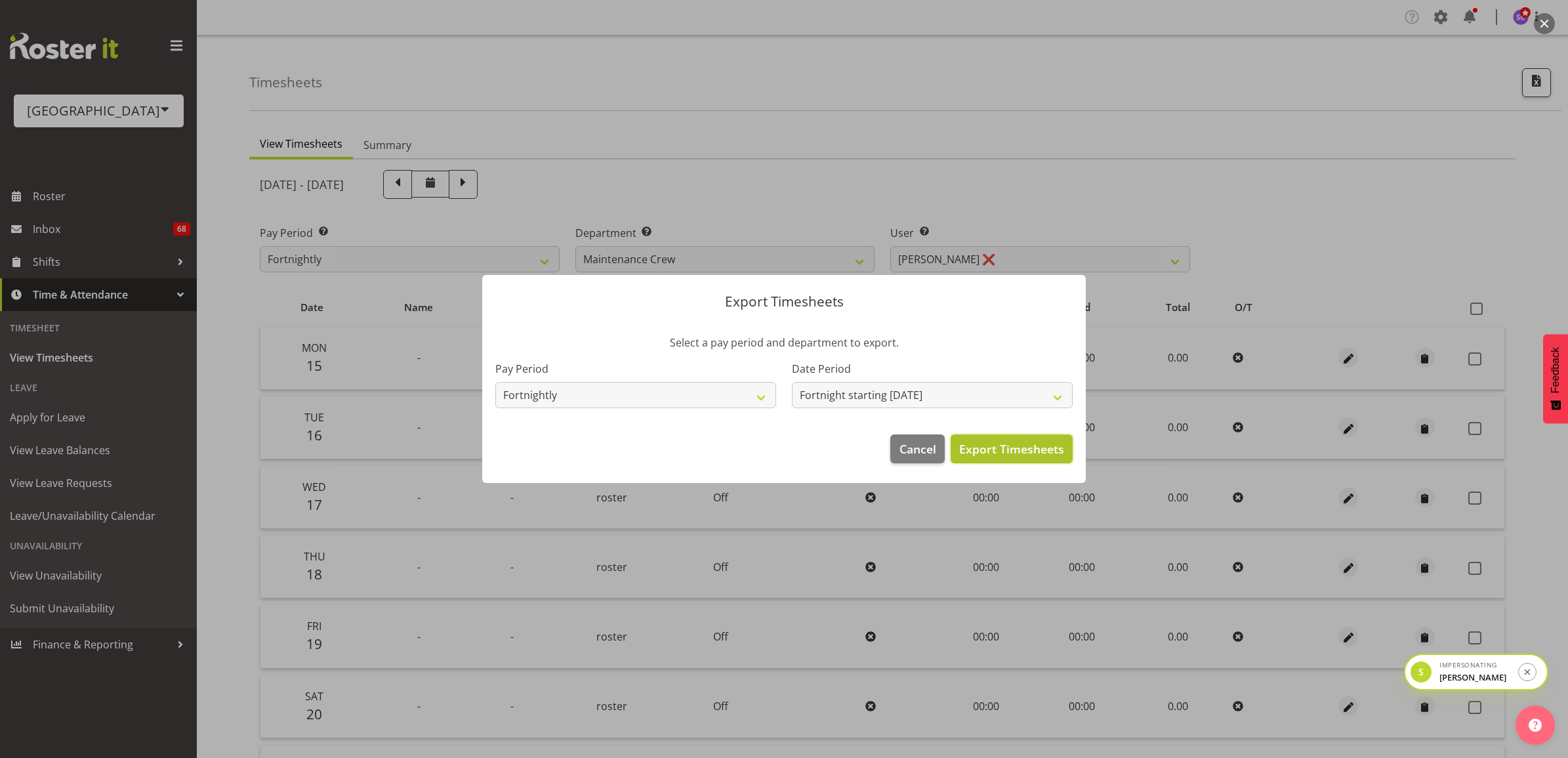
click at [1009, 444] on span "Export Timesheets" at bounding box center [1012, 449] width 105 height 17
